Goal: Check status

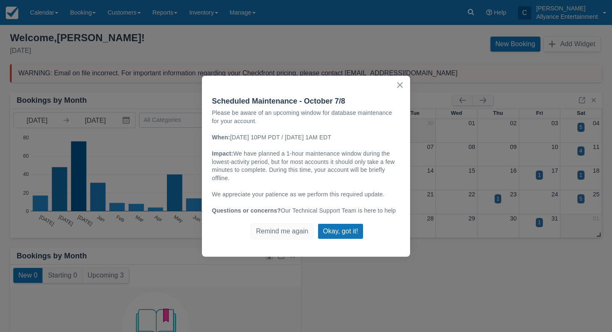
click at [399, 89] on button "×" at bounding box center [400, 84] width 8 height 13
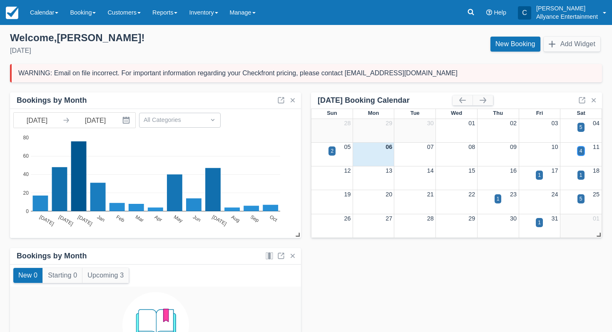
click at [579, 151] on div "4" at bounding box center [580, 150] width 3 height 7
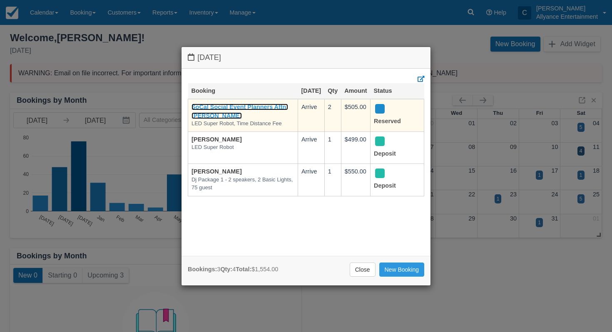
click at [237, 114] on link "SoCal Social Event Planners Attn; [PERSON_NAME]" at bounding box center [239, 111] width 97 height 15
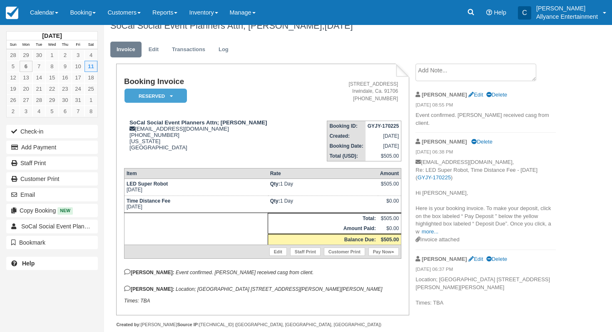
scroll to position [17, 0]
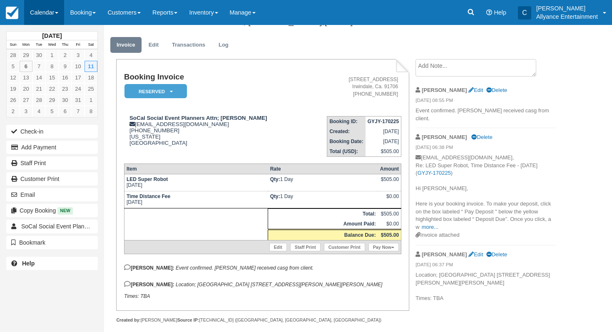
click at [40, 20] on link "Calendar" at bounding box center [44, 12] width 40 height 25
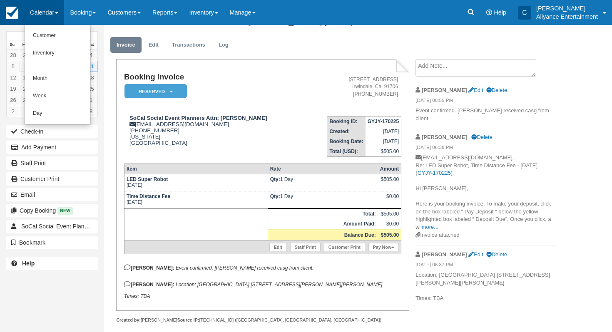
click at [19, 19] on link at bounding box center [12, 12] width 24 height 25
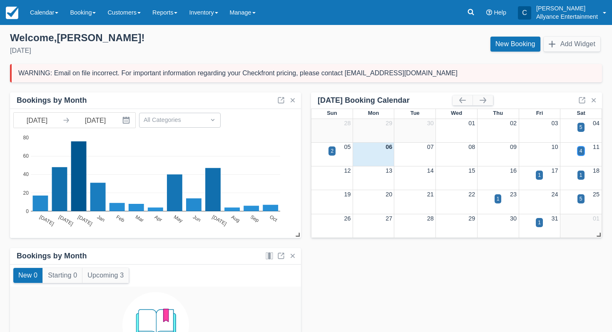
click at [582, 153] on div "4" at bounding box center [580, 150] width 7 height 9
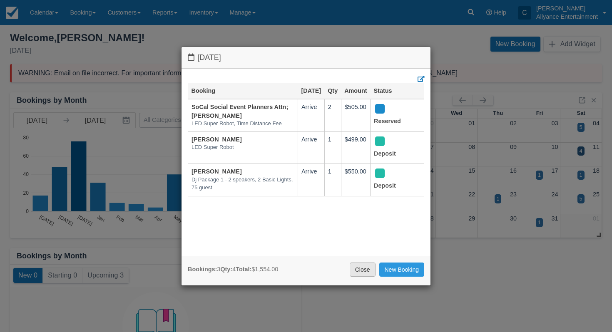
click at [358, 272] on link "Close" at bounding box center [362, 270] width 26 height 14
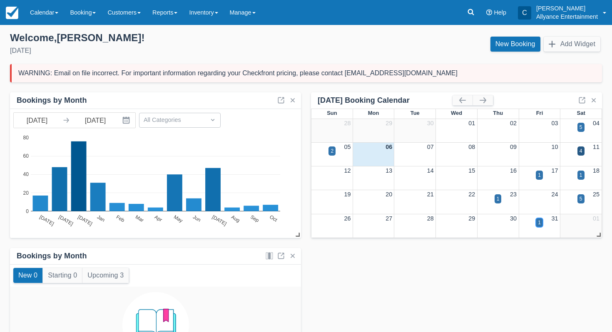
click at [540, 225] on div "1" at bounding box center [538, 222] width 7 height 9
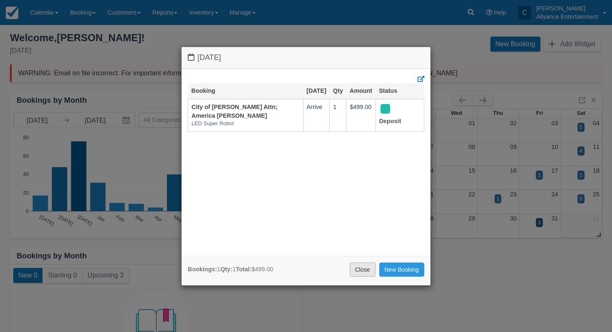
click at [358, 271] on link "Close" at bounding box center [362, 270] width 26 height 14
